Goal: Task Accomplishment & Management: Use online tool/utility

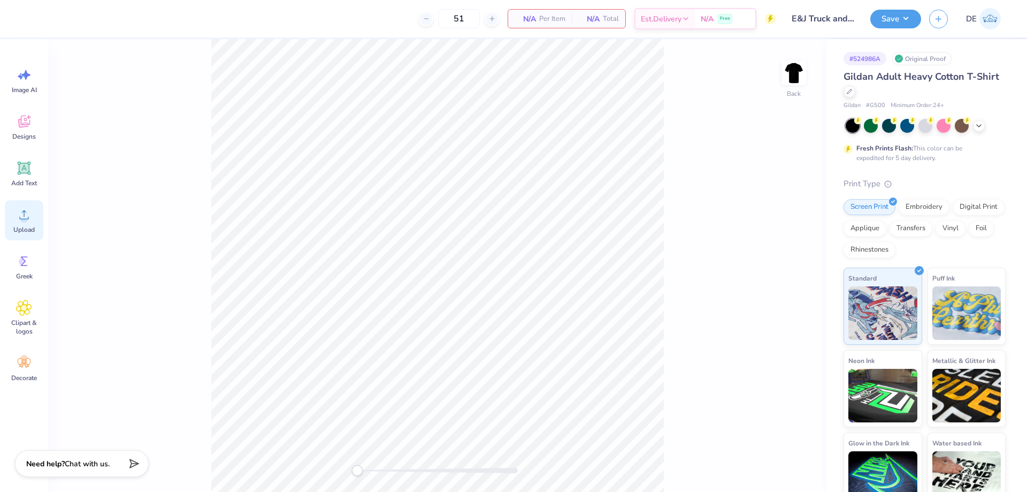
click at [19, 226] on span "Upload" at bounding box center [23, 229] width 21 height 9
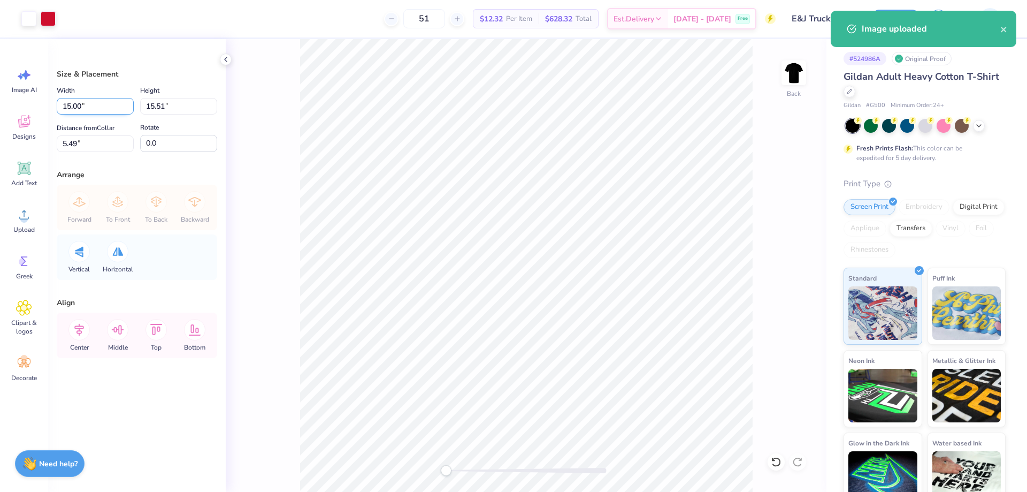
click at [95, 101] on input "15.00" at bounding box center [95, 106] width 77 height 17
click at [94, 101] on input "15.00" at bounding box center [95, 106] width 77 height 17
type input "3.50"
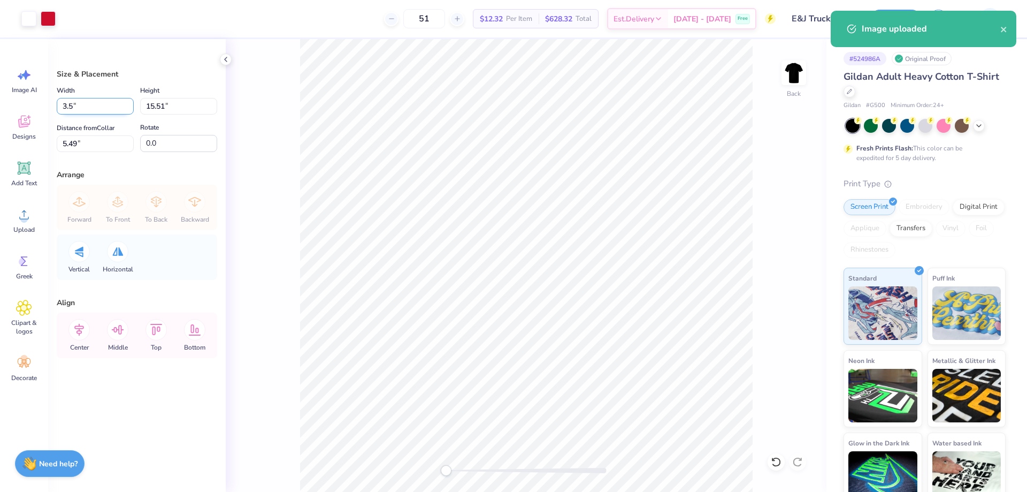
type input "3.62"
type input "11.44"
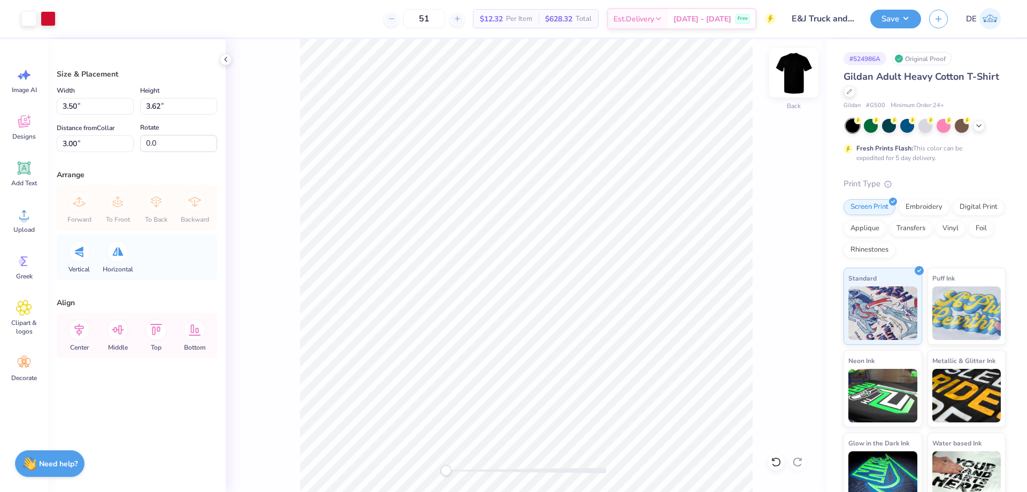
click at [789, 79] on img at bounding box center [794, 72] width 43 height 43
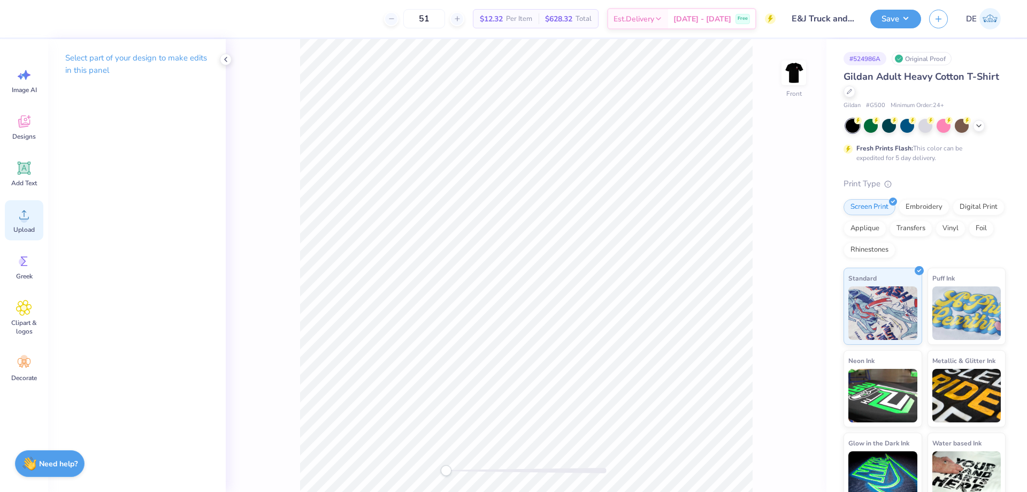
click at [14, 219] on div "Upload" at bounding box center [24, 220] width 39 height 40
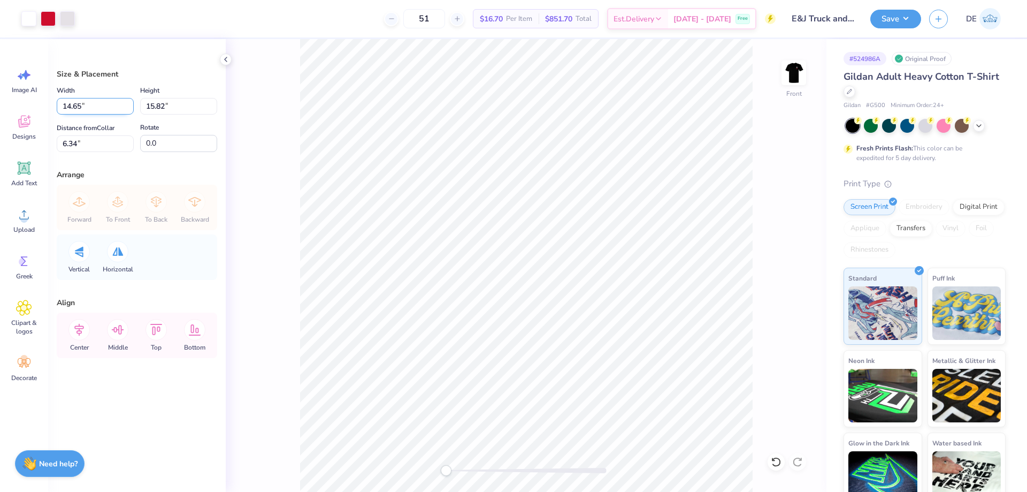
click at [70, 105] on input "14.65" at bounding box center [95, 106] width 77 height 17
click at [70, 104] on input "14.65" at bounding box center [95, 106] width 77 height 17
type input "12.50"
type input "13.50"
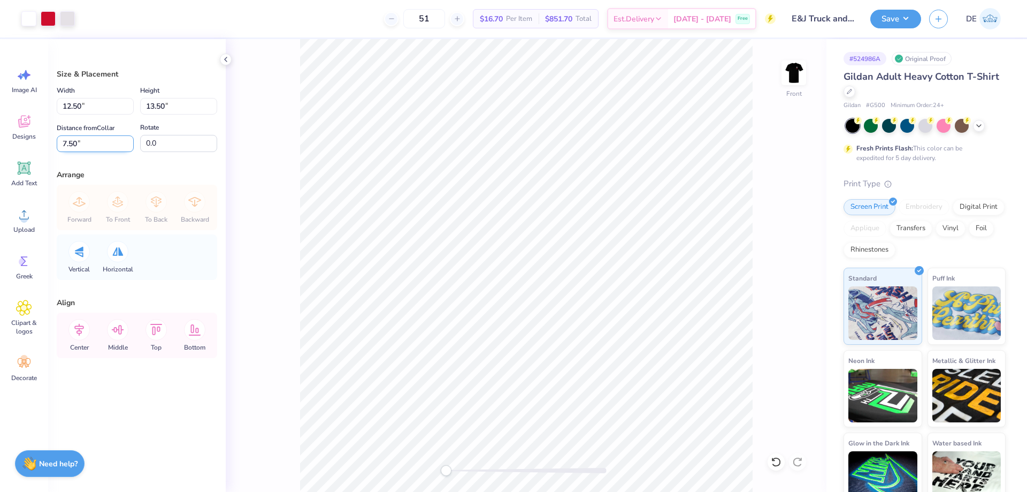
click at [77, 143] on input "7.50" at bounding box center [95, 143] width 77 height 17
type input "3"
click at [83, 108] on input "12.50" at bounding box center [95, 106] width 77 height 17
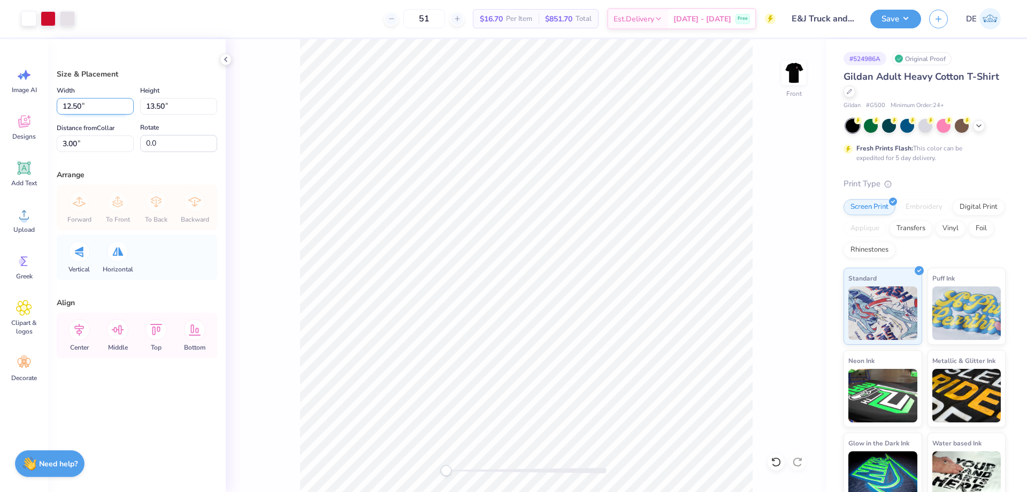
click at [83, 108] on input "12.50" at bounding box center [95, 106] width 77 height 17
type input "12.00"
type input "12.96"
type input "3.27"
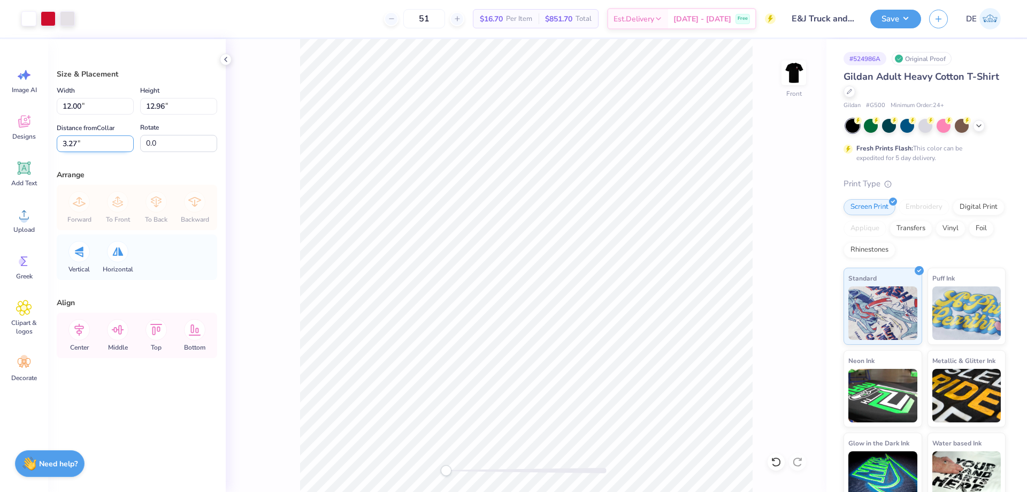
click at [92, 148] on input "3.27" at bounding box center [95, 143] width 77 height 17
type input "3"
click at [293, 247] on div "Front" at bounding box center [526, 265] width 601 height 453
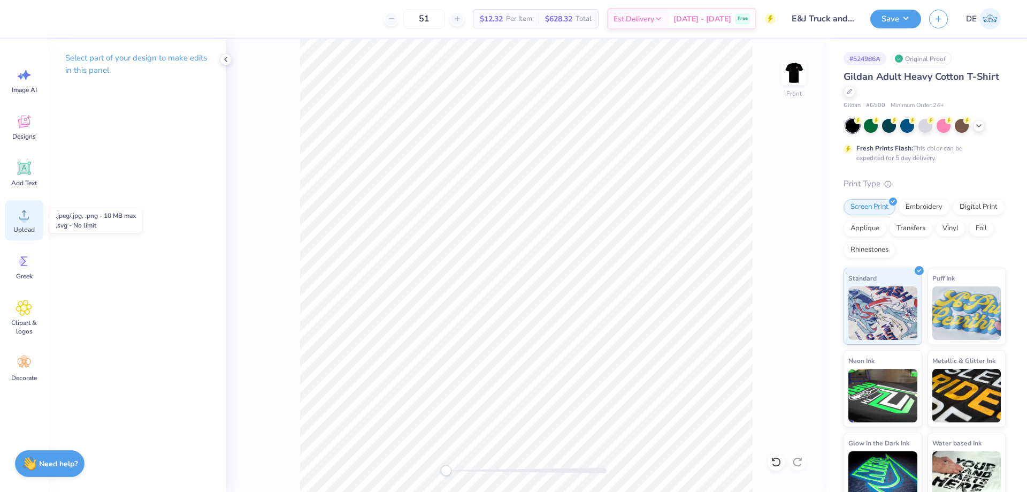
click at [35, 226] on div "Upload" at bounding box center [24, 220] width 39 height 40
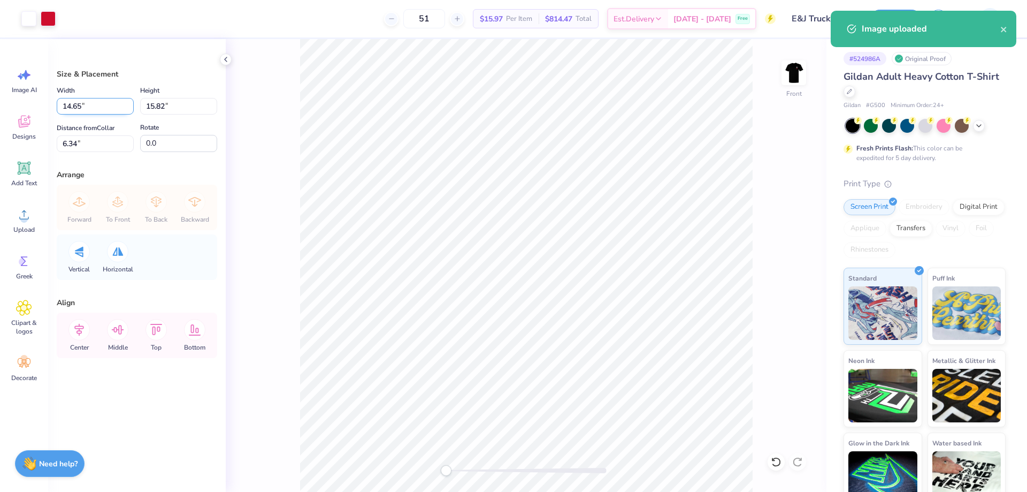
click at [95, 110] on input "14.65" at bounding box center [95, 106] width 77 height 17
click at [100, 109] on input "14.65" at bounding box center [95, 106] width 77 height 17
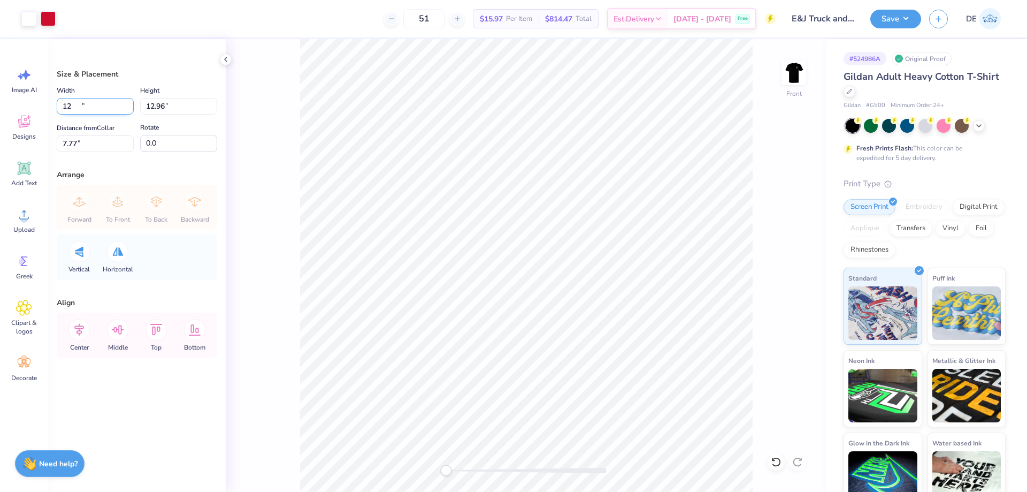
type input "12.00"
type input "12.96"
click at [82, 146] on input "7.77" at bounding box center [95, 143] width 77 height 17
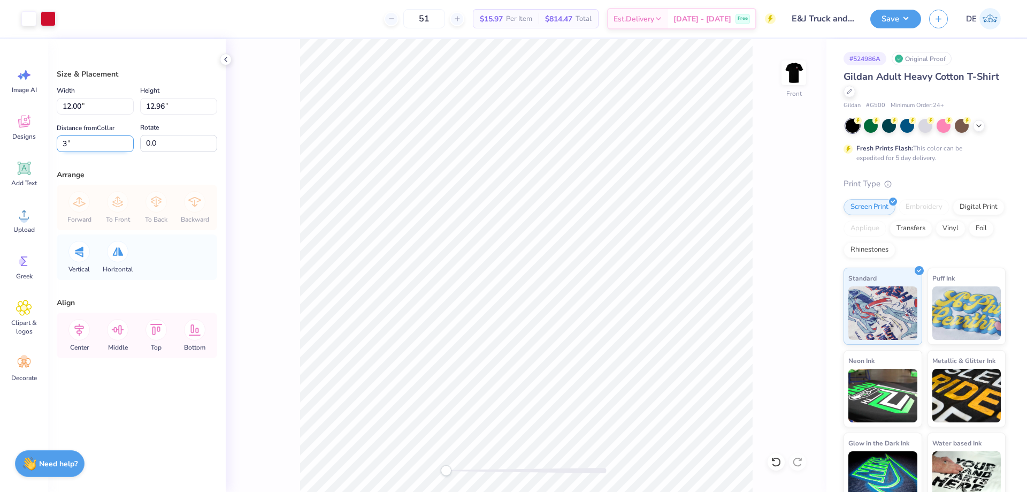
type input "3"
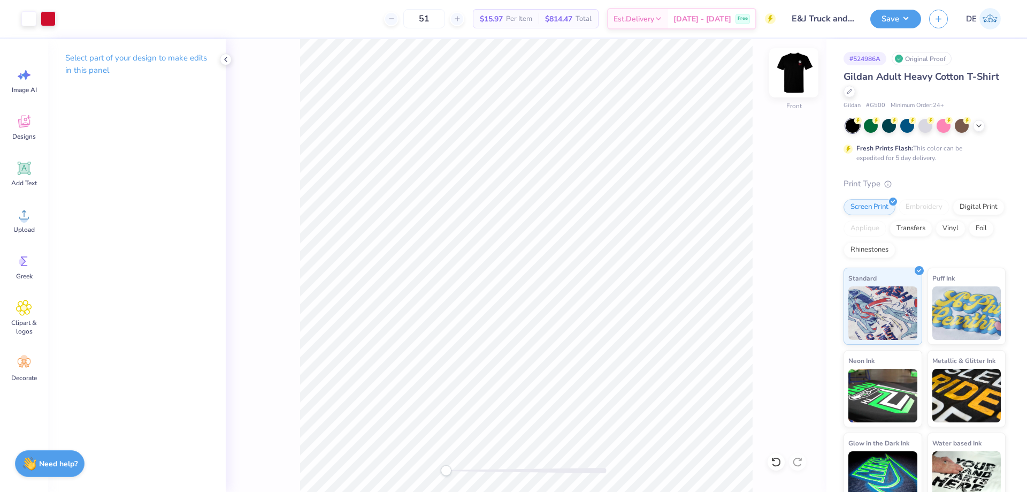
click at [786, 72] on img at bounding box center [794, 72] width 43 height 43
click at [886, 27] on button "Save" at bounding box center [896, 17] width 51 height 19
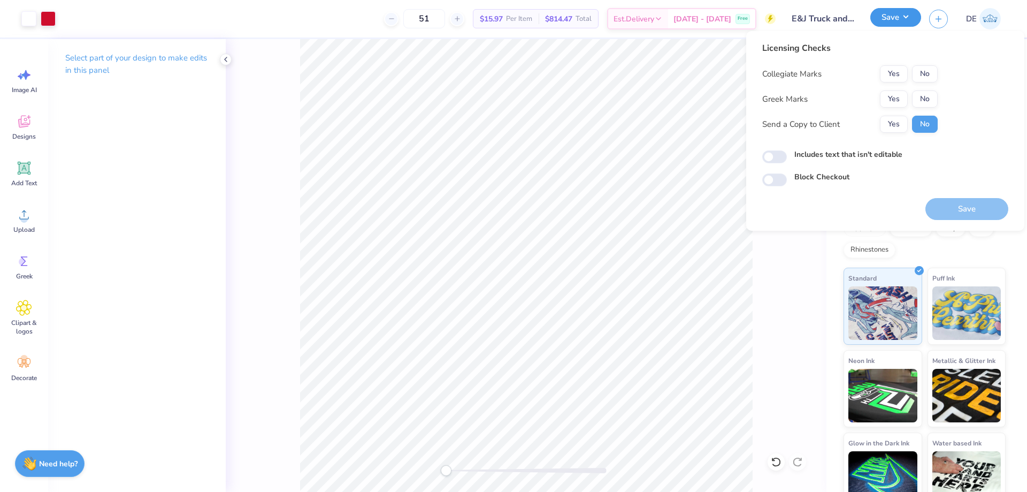
click at [886, 16] on button "Save" at bounding box center [896, 17] width 51 height 19
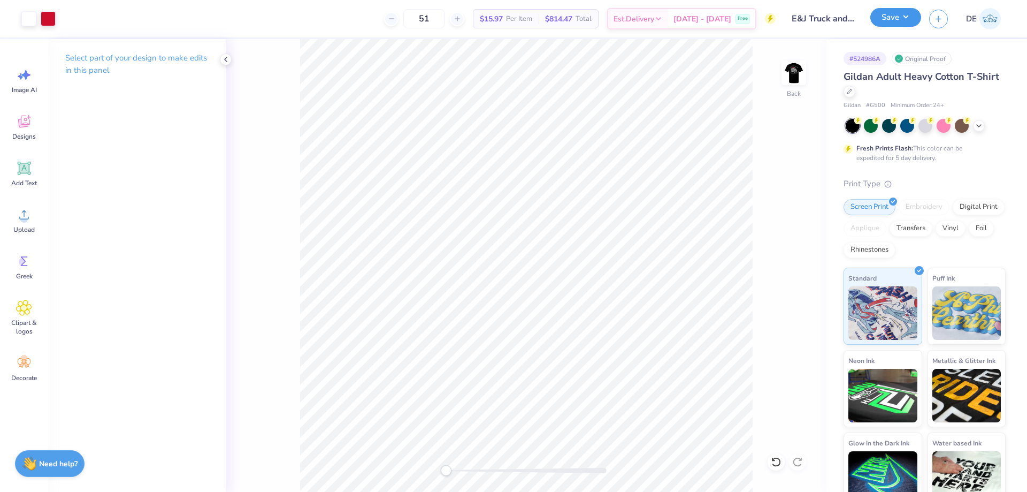
click at [886, 11] on button "Save" at bounding box center [896, 17] width 51 height 19
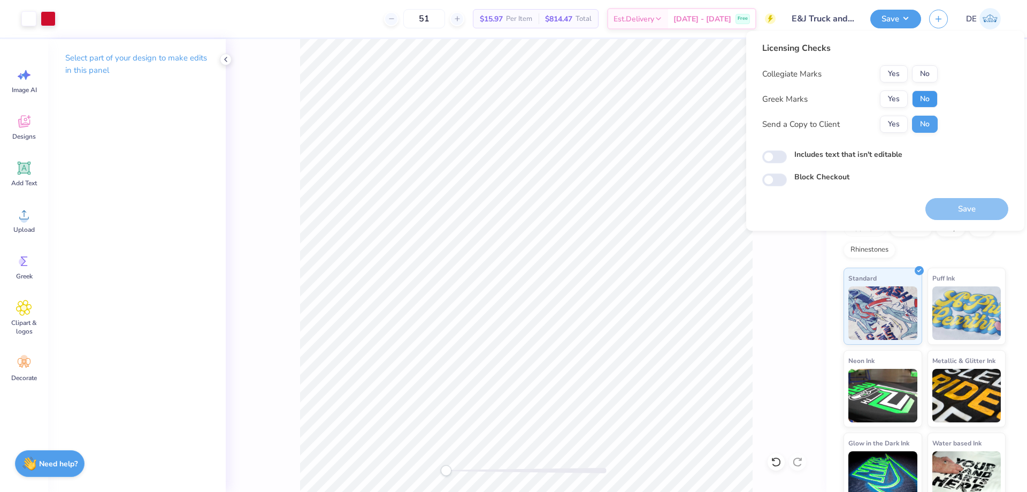
click at [918, 94] on button "No" at bounding box center [925, 98] width 26 height 17
click at [950, 205] on button "Save" at bounding box center [967, 209] width 83 height 22
